Goal: Information Seeking & Learning: Check status

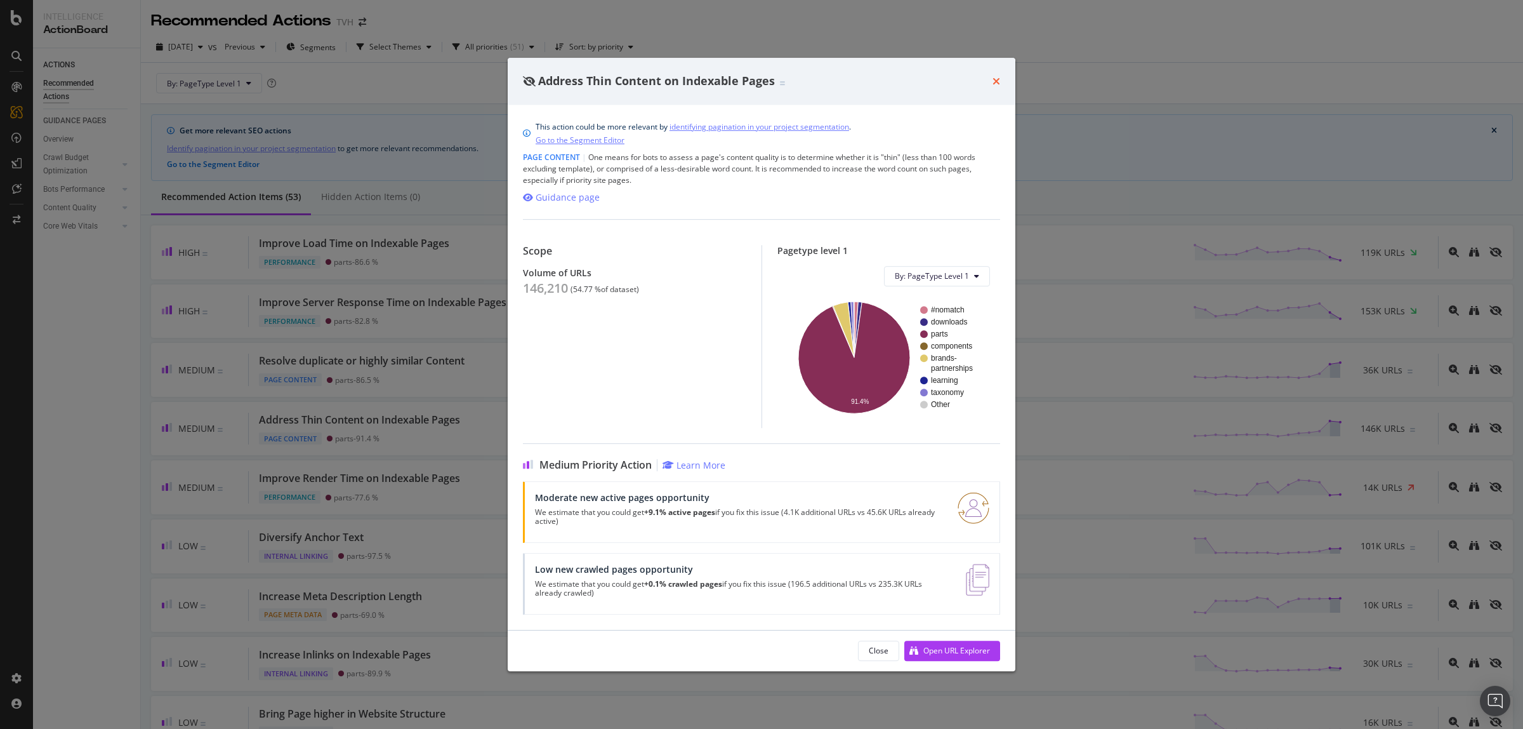
click at [996, 81] on icon "times" at bounding box center [997, 81] width 8 height 10
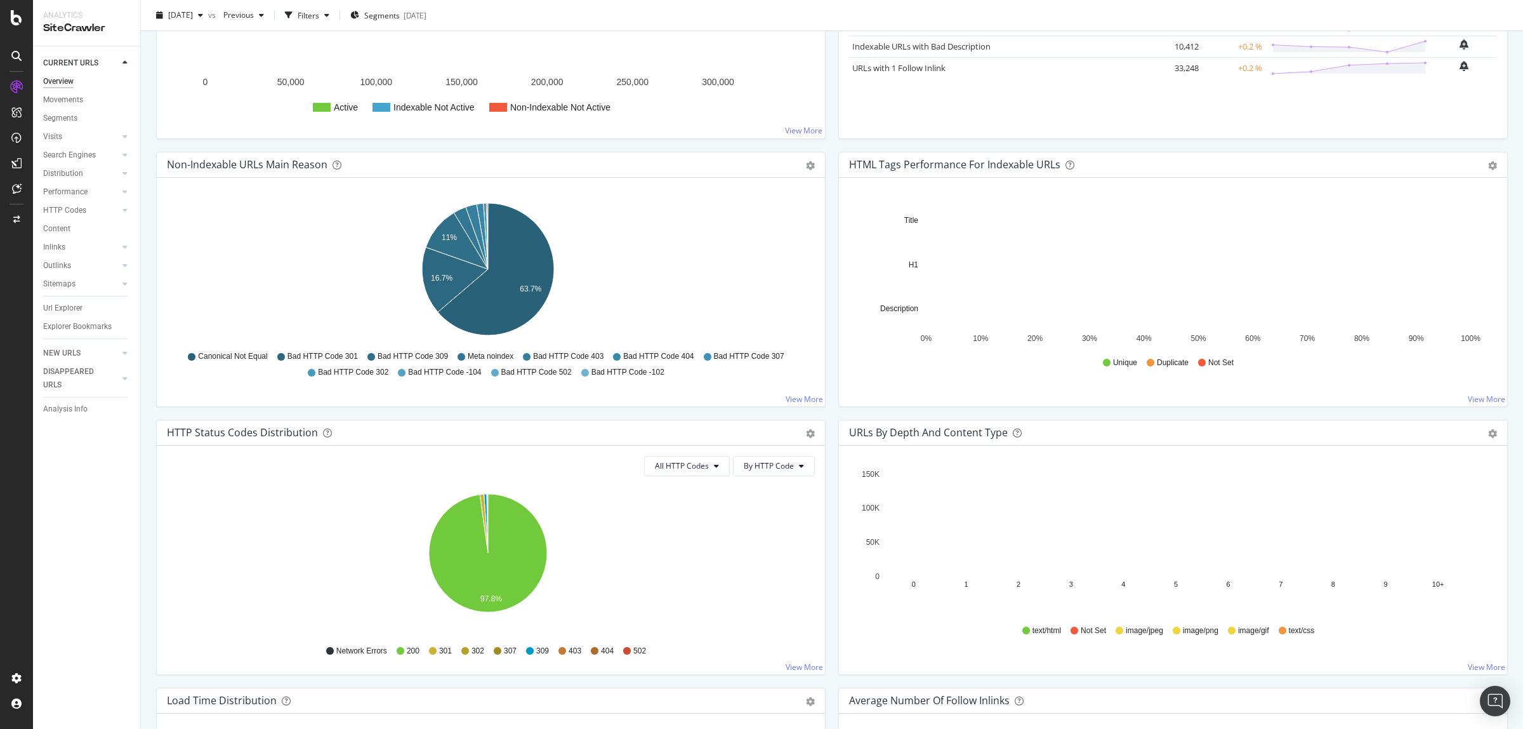
scroll to position [162, 0]
